Goal: Information Seeking & Learning: Learn about a topic

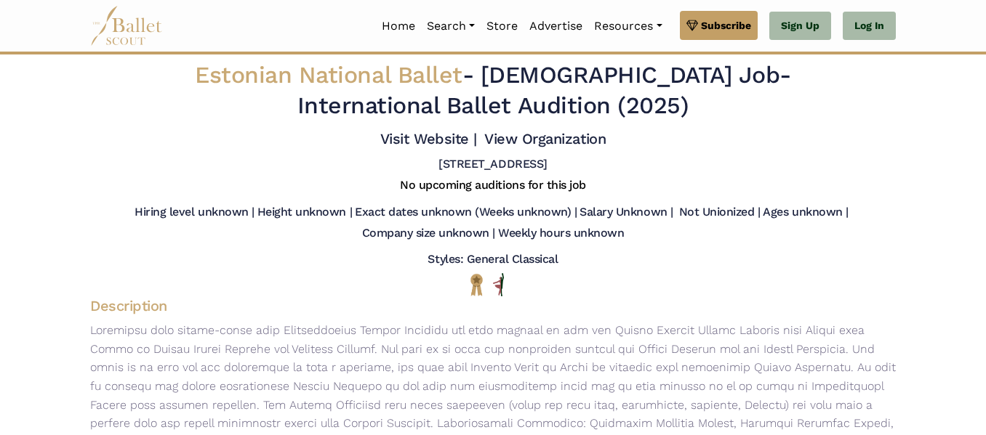
click at [150, 32] on img at bounding box center [126, 26] width 73 height 40
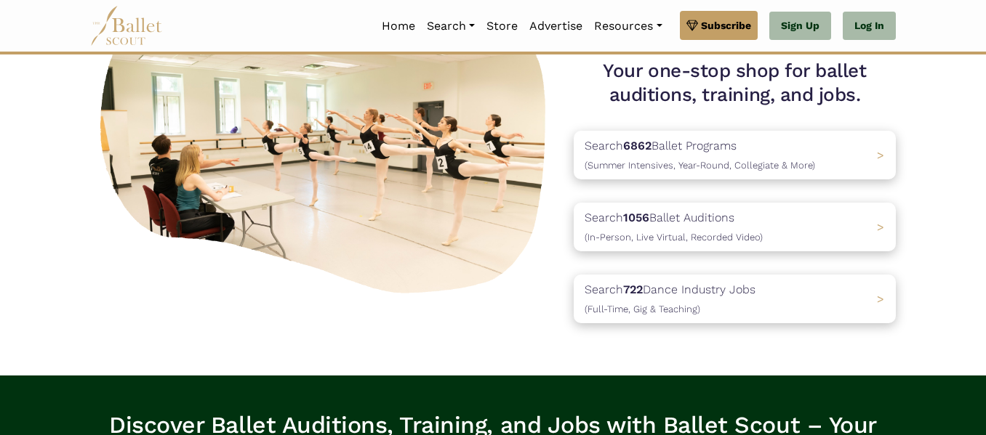
scroll to position [151, 0]
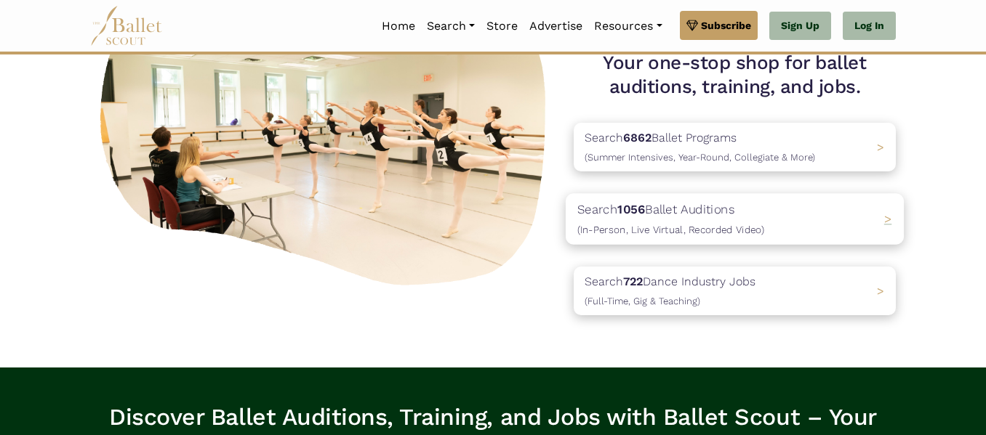
click at [673, 214] on p "Search 1056 Ballet Auditions (In-Person, Live Virtual, Recorded Video)" at bounding box center [670, 219] width 187 height 39
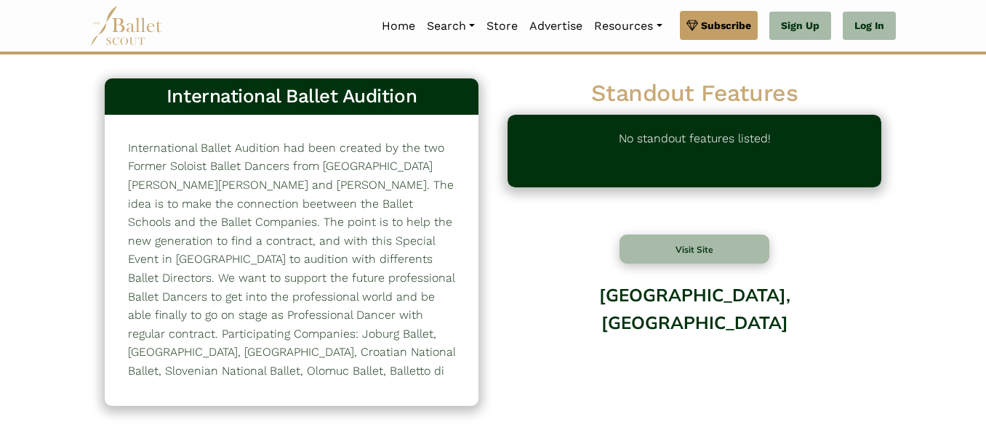
click at [334, 103] on h3 "International Ballet Audition" at bounding box center [291, 96] width 350 height 25
click at [675, 247] on button "Visit Site" at bounding box center [694, 249] width 150 height 29
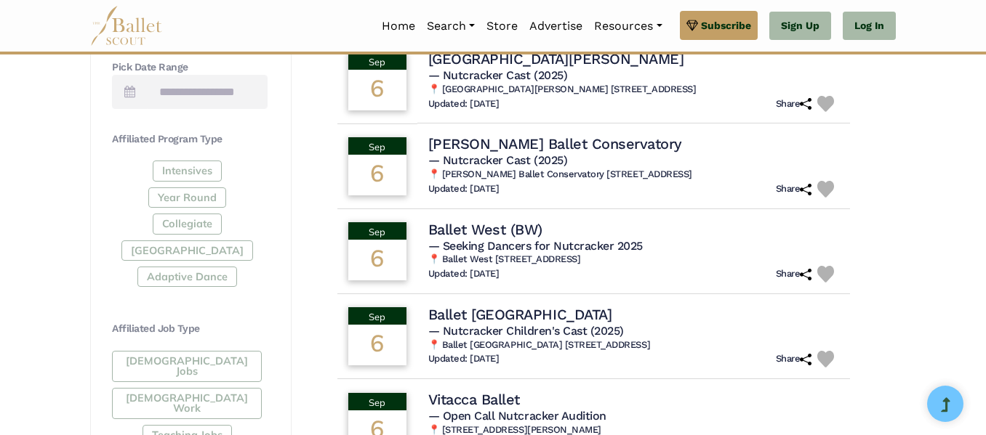
scroll to position [622, 0]
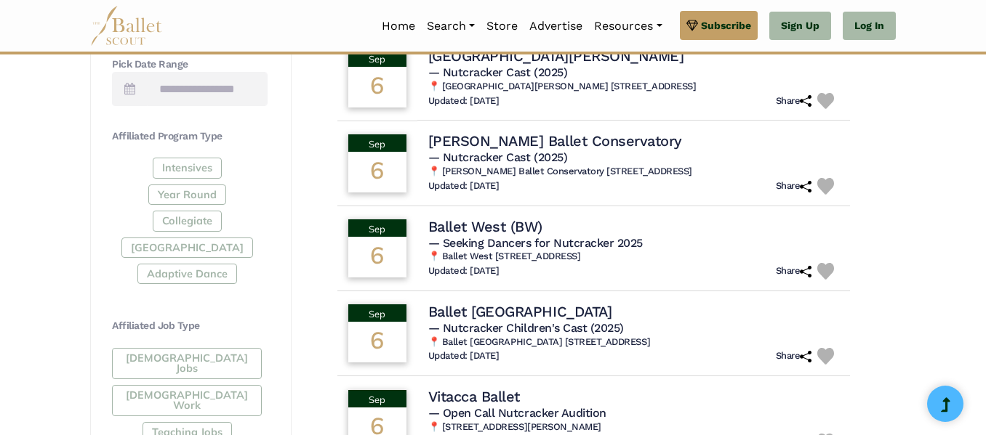
click at [181, 361] on div "Full-Time Jobs Gig Work Teaching Jobs" at bounding box center [190, 398] width 156 height 100
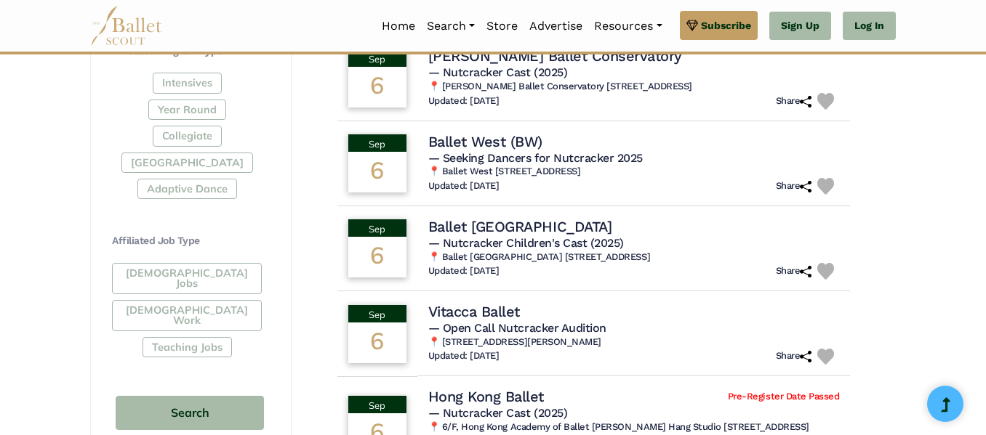
scroll to position [1134, 0]
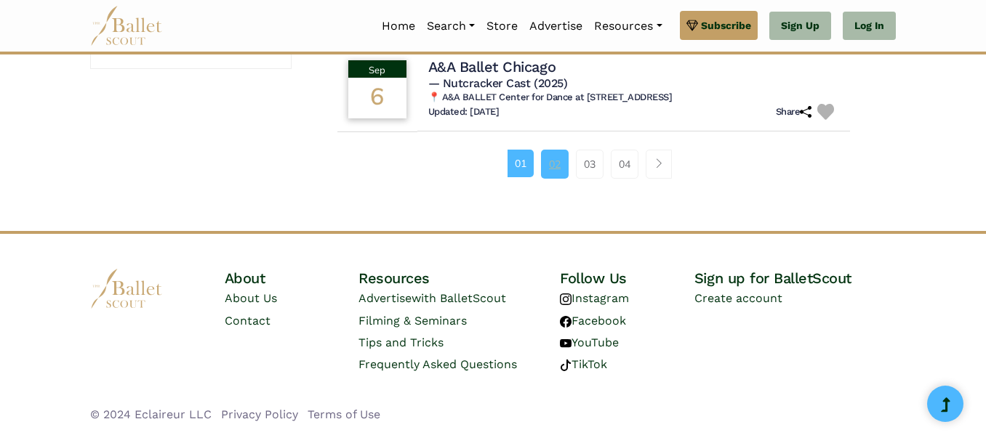
click at [555, 164] on link "02" at bounding box center [555, 164] width 28 height 29
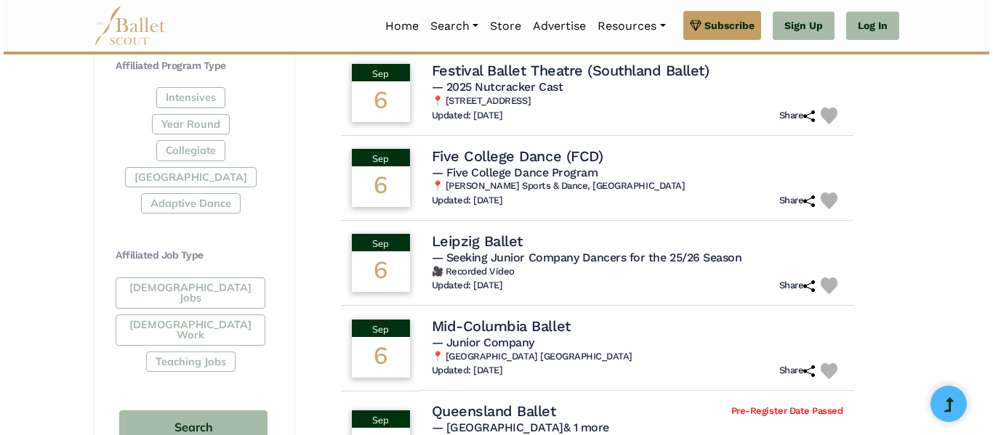
scroll to position [697, 0]
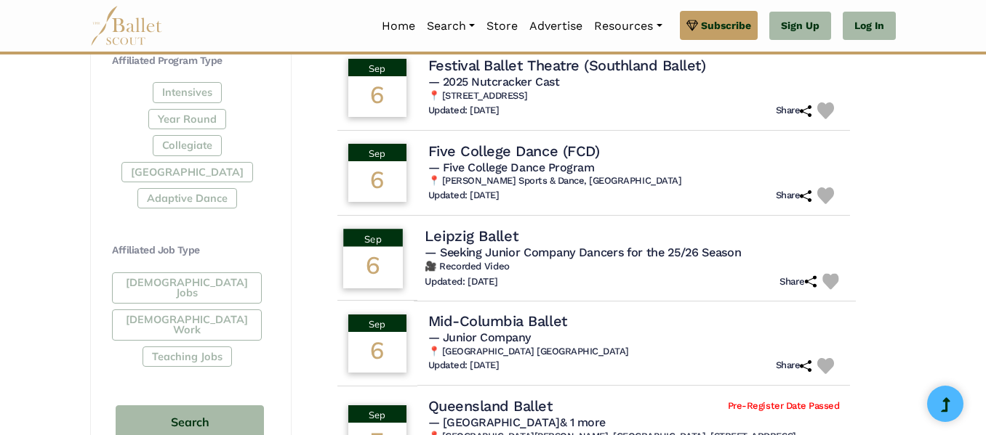
click at [451, 233] on h4 "Leipzig Ballet" at bounding box center [471, 236] width 93 height 20
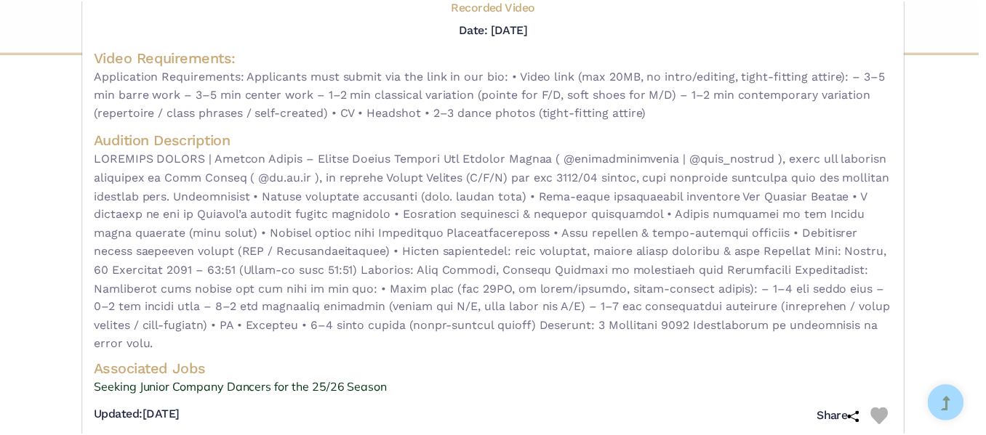
scroll to position [148, 0]
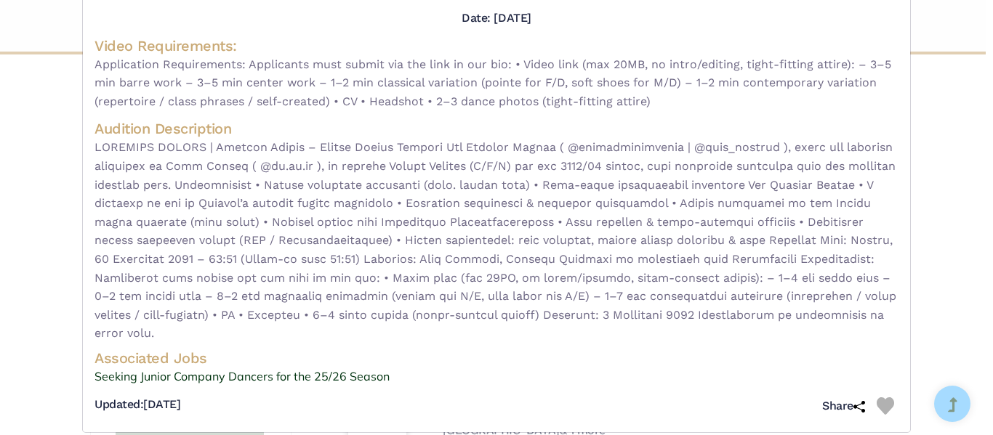
click at [942, 96] on div "Leipzig Ballet - video audition for — Seeking Junior Company Dancers for the 25…" at bounding box center [496, 217] width 993 height 435
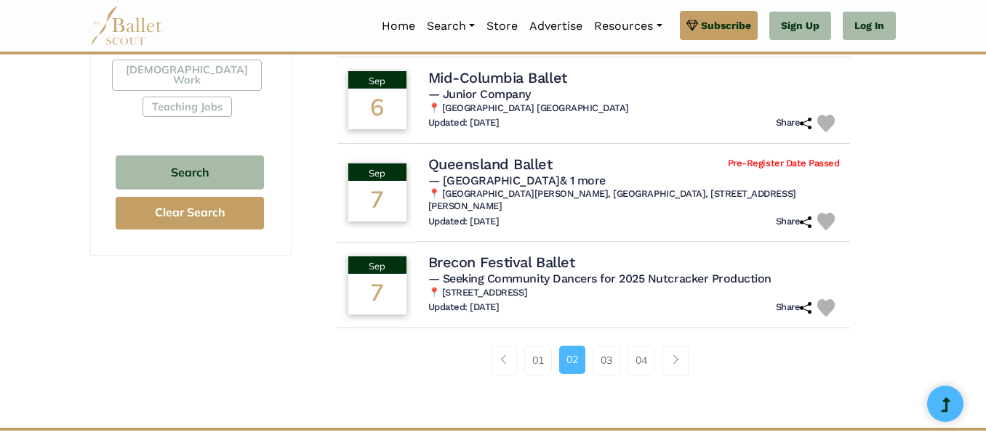
scroll to position [952, 0]
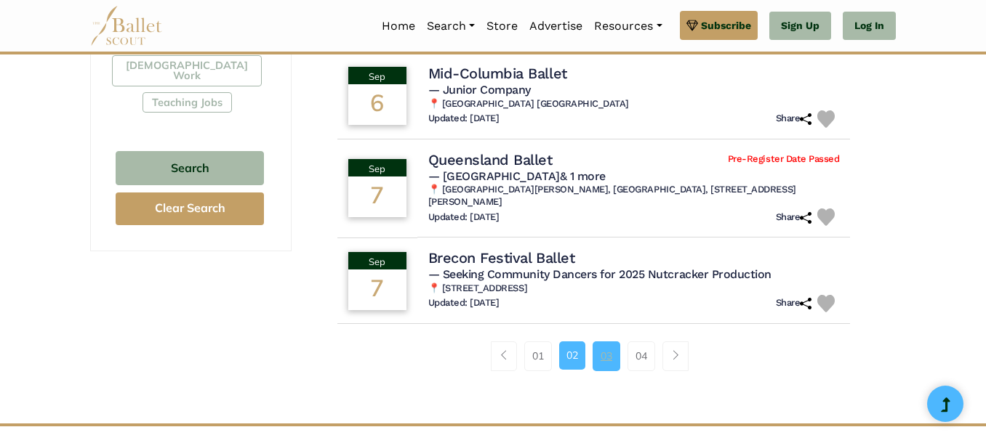
click at [603, 343] on link "03" at bounding box center [606, 356] width 28 height 29
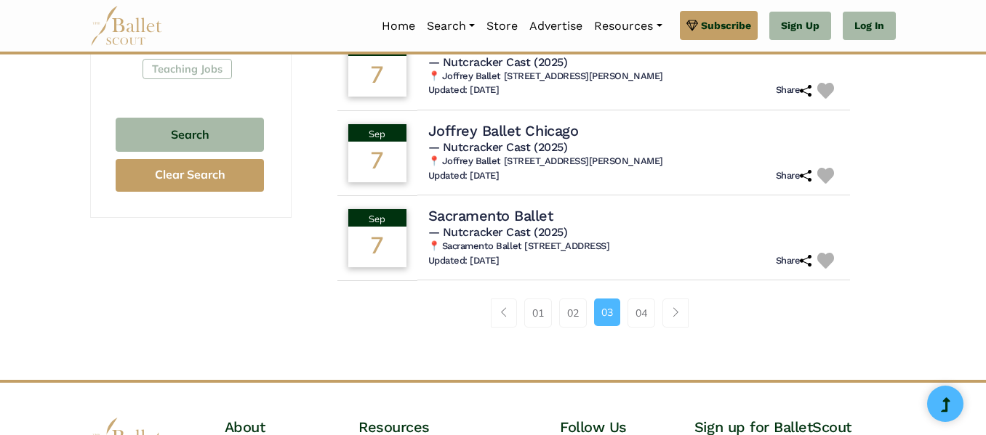
scroll to position [1000, 0]
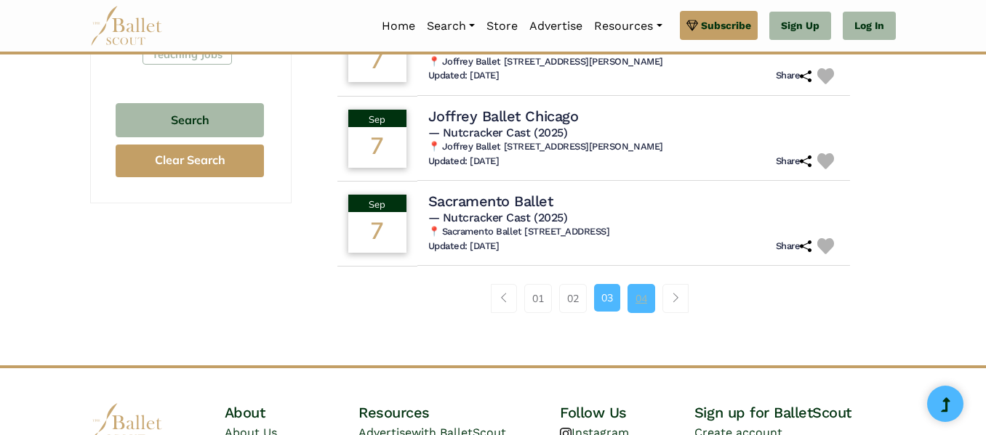
click at [644, 305] on link "04" at bounding box center [641, 298] width 28 height 29
